Goal: Book appointment/travel/reservation

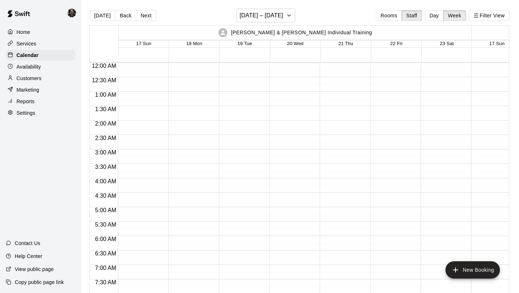
scroll to position [393, 0]
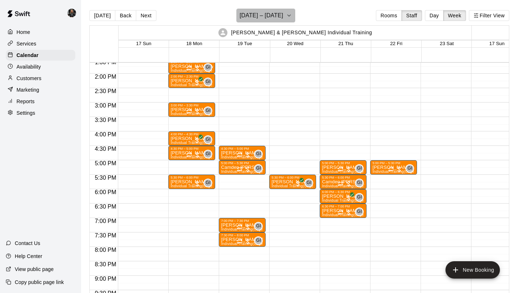
click at [270, 15] on h6 "[DATE] – [DATE]" at bounding box center [262, 15] width 44 height 10
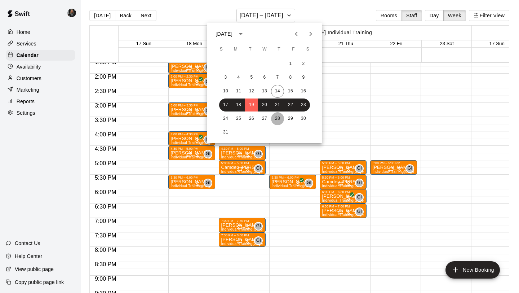
click at [276, 118] on button "28" at bounding box center [277, 118] width 13 height 13
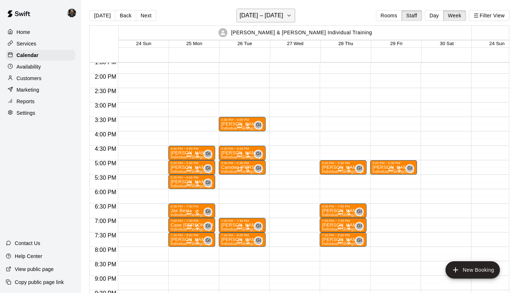
click at [272, 17] on h6 "[DATE] – [DATE]" at bounding box center [262, 15] width 44 height 10
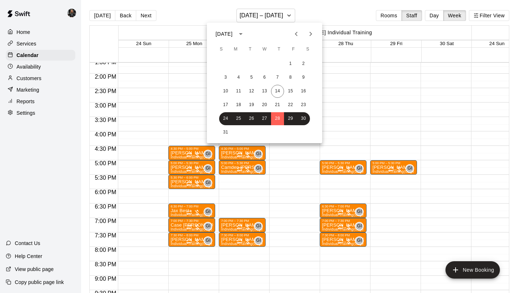
click at [310, 31] on icon "Next month" at bounding box center [311, 34] width 9 height 9
click at [278, 62] on button "4" at bounding box center [277, 63] width 13 height 13
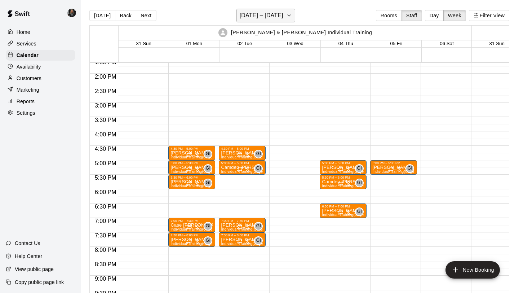
click at [268, 10] on h6 "[DATE] – [DATE]" at bounding box center [262, 15] width 44 height 10
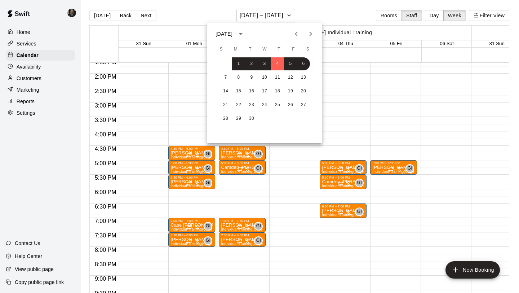
click at [294, 34] on icon "Previous month" at bounding box center [296, 34] width 9 height 9
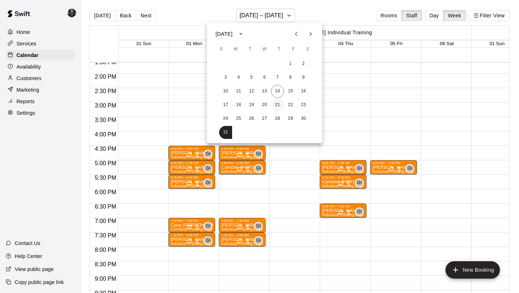
click at [277, 99] on button "21" at bounding box center [277, 104] width 13 height 13
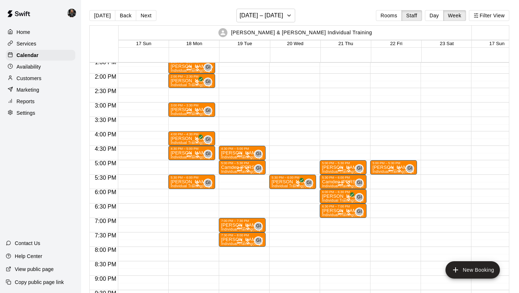
click at [332, 236] on div "5:00 PM – 5:30 PM [PERSON_NAME] Individual Training (Cage 1) GI 0 5:30 PM – 6:0…" at bounding box center [343, 16] width 47 height 693
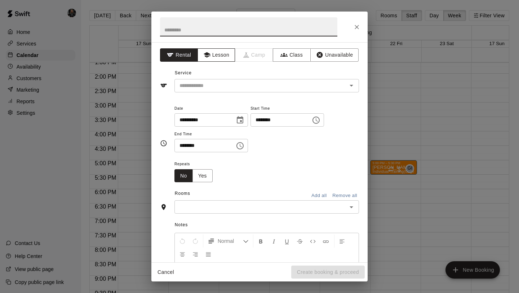
click at [211, 54] on button "Lesson" at bounding box center [217, 54] width 38 height 13
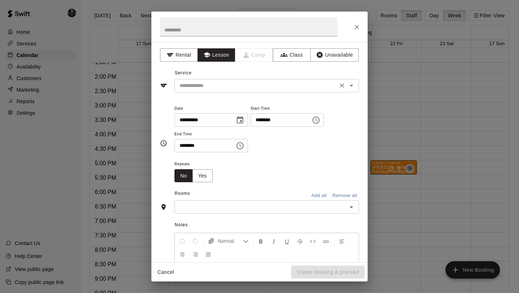
click at [218, 89] on input "text" at bounding box center [256, 85] width 159 height 9
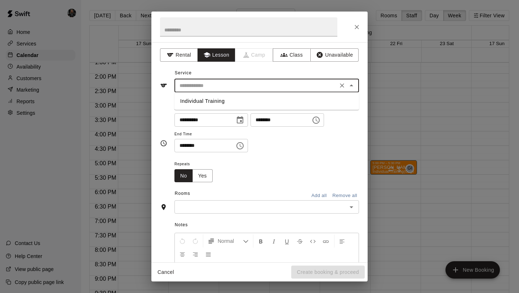
click at [222, 103] on li "Individual Training" at bounding box center [267, 101] width 185 height 12
type input "**********"
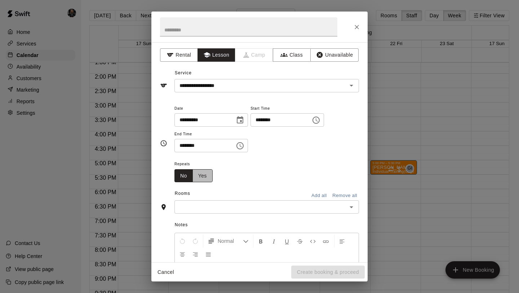
click at [207, 175] on button "Yes" at bounding box center [203, 175] width 20 height 13
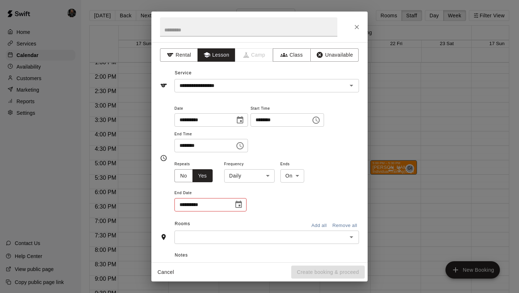
click at [252, 174] on body "Home Services Calendar Availability Customers Marketing Reports Settings Contac…" at bounding box center [259, 152] width 519 height 304
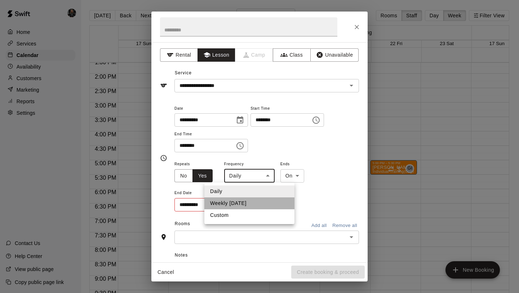
click at [239, 202] on li "Weekly [DATE]" at bounding box center [250, 203] width 90 height 12
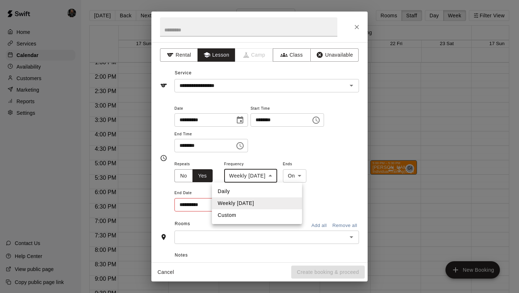
click at [241, 177] on body "Home Services Calendar Availability Customers Marketing Reports Settings Contac…" at bounding box center [259, 152] width 519 height 304
click at [235, 211] on li "Custom" at bounding box center [257, 215] width 90 height 12
type input "******"
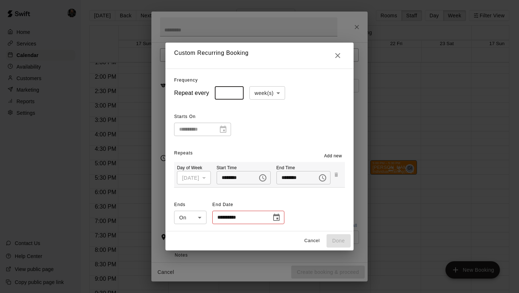
type input "*"
click at [236, 90] on input "*" at bounding box center [229, 92] width 29 height 13
click at [274, 215] on icon "Choose date" at bounding box center [276, 217] width 6 height 7
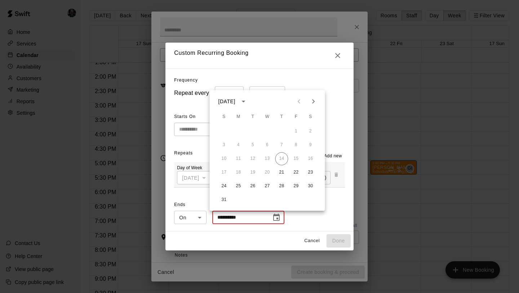
click at [315, 102] on icon "Next month" at bounding box center [314, 101] width 9 height 9
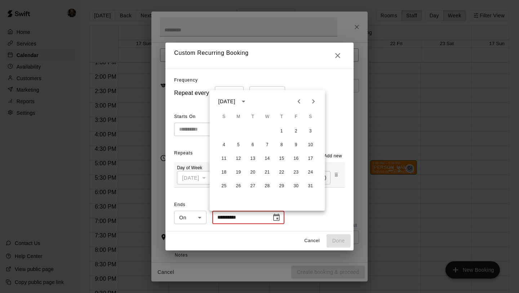
click at [295, 101] on icon "Previous month" at bounding box center [299, 101] width 9 height 9
click at [253, 157] on button "16" at bounding box center [253, 158] width 13 height 13
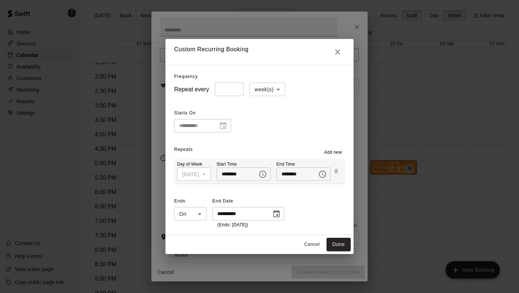
type input "**********"
click at [337, 240] on button "Done" at bounding box center [339, 244] width 24 height 13
type input "**********"
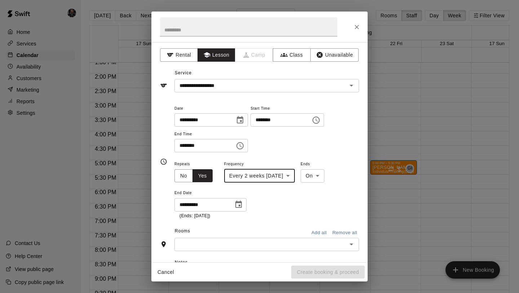
click at [315, 249] on div "​" at bounding box center [267, 244] width 185 height 13
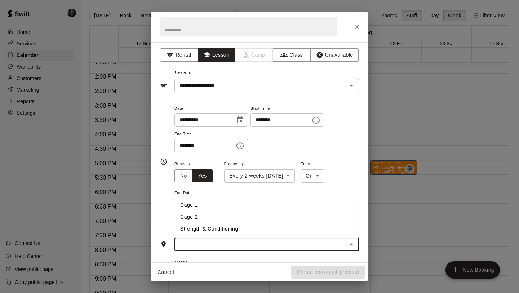
click at [222, 207] on li "Cage 1" at bounding box center [267, 205] width 185 height 12
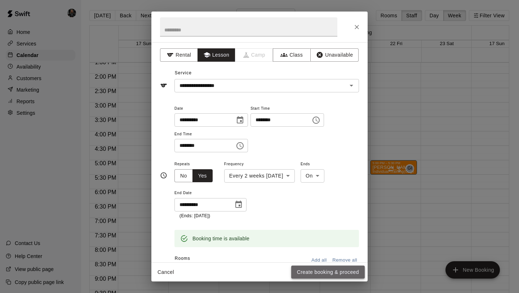
click at [320, 272] on button "Create booking & proceed" at bounding box center [328, 272] width 74 height 13
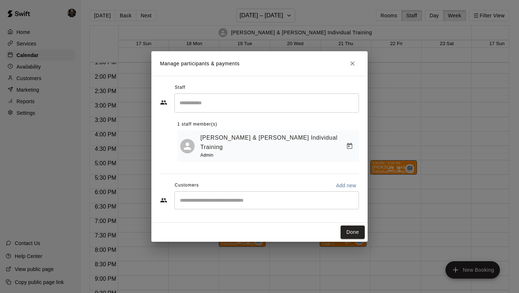
click at [248, 197] on input "Start typing to search customers..." at bounding box center [267, 200] width 178 height 7
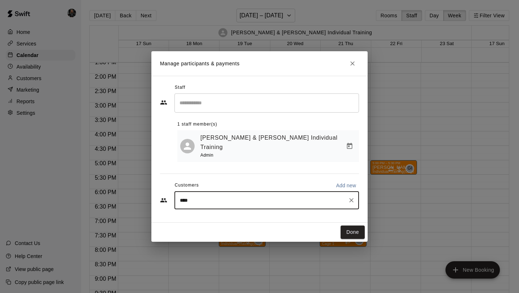
type input "*****"
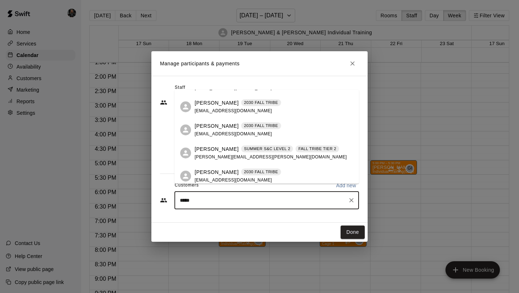
scroll to position [45, 0]
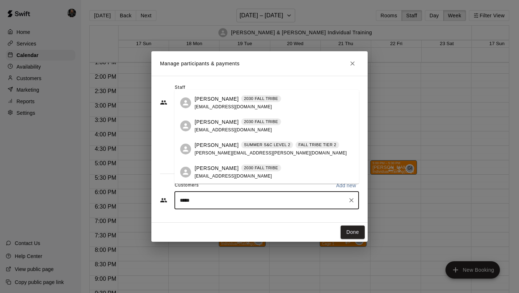
click at [210, 178] on span "[EMAIL_ADDRESS][DOMAIN_NAME]" at bounding box center [234, 176] width 78 height 5
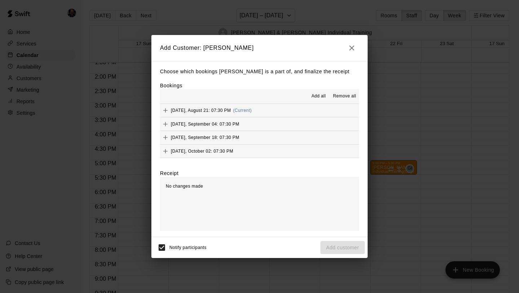
click at [314, 93] on span "Add all" at bounding box center [319, 96] width 14 height 7
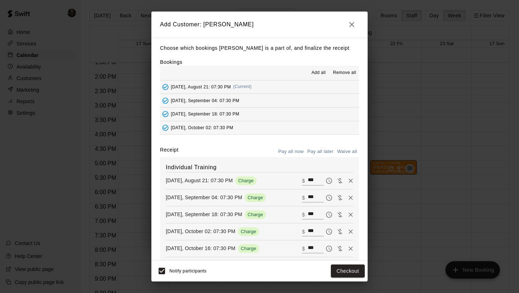
click at [319, 149] on button "Pay all later" at bounding box center [321, 151] width 30 height 11
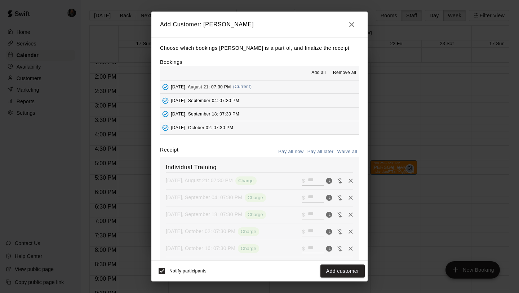
click at [342, 272] on button "Add customer" at bounding box center [343, 270] width 44 height 13
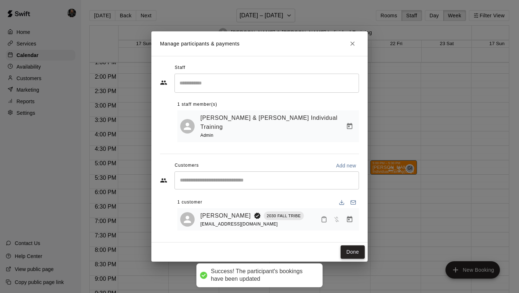
click at [355, 246] on button "Done" at bounding box center [353, 251] width 24 height 13
